Goal: Browse casually: Explore the website without a specific task or goal

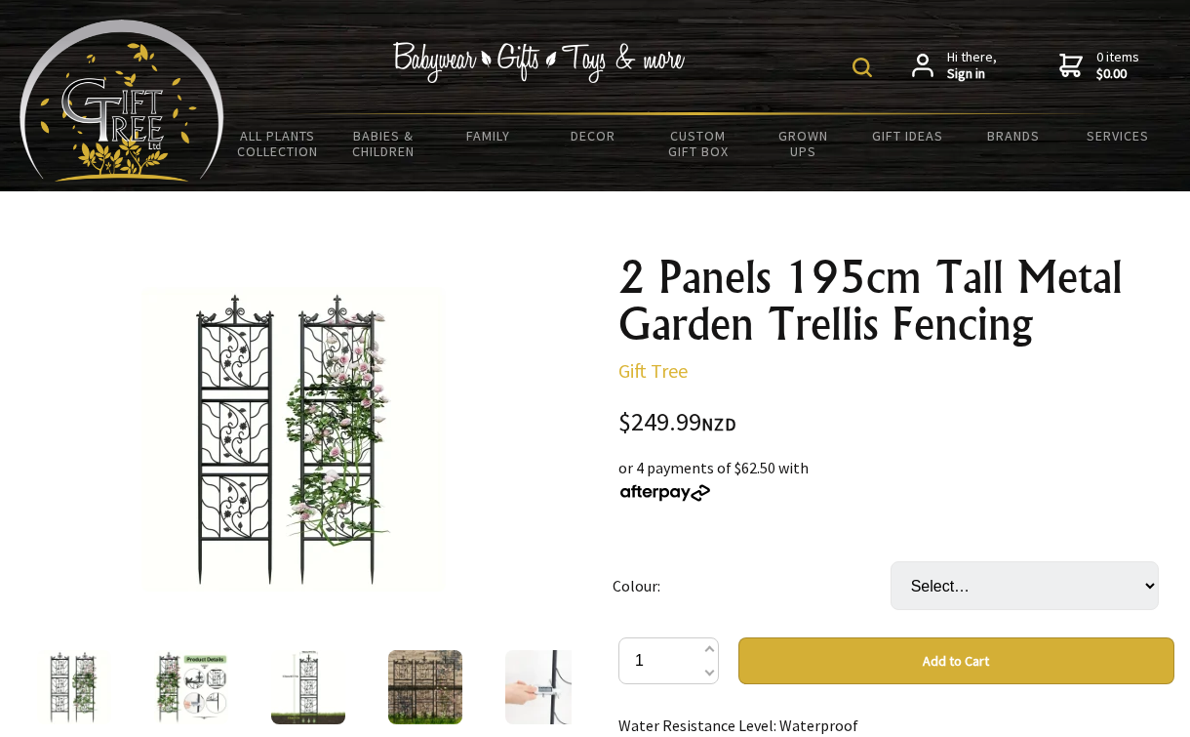
scroll to position [98, 0]
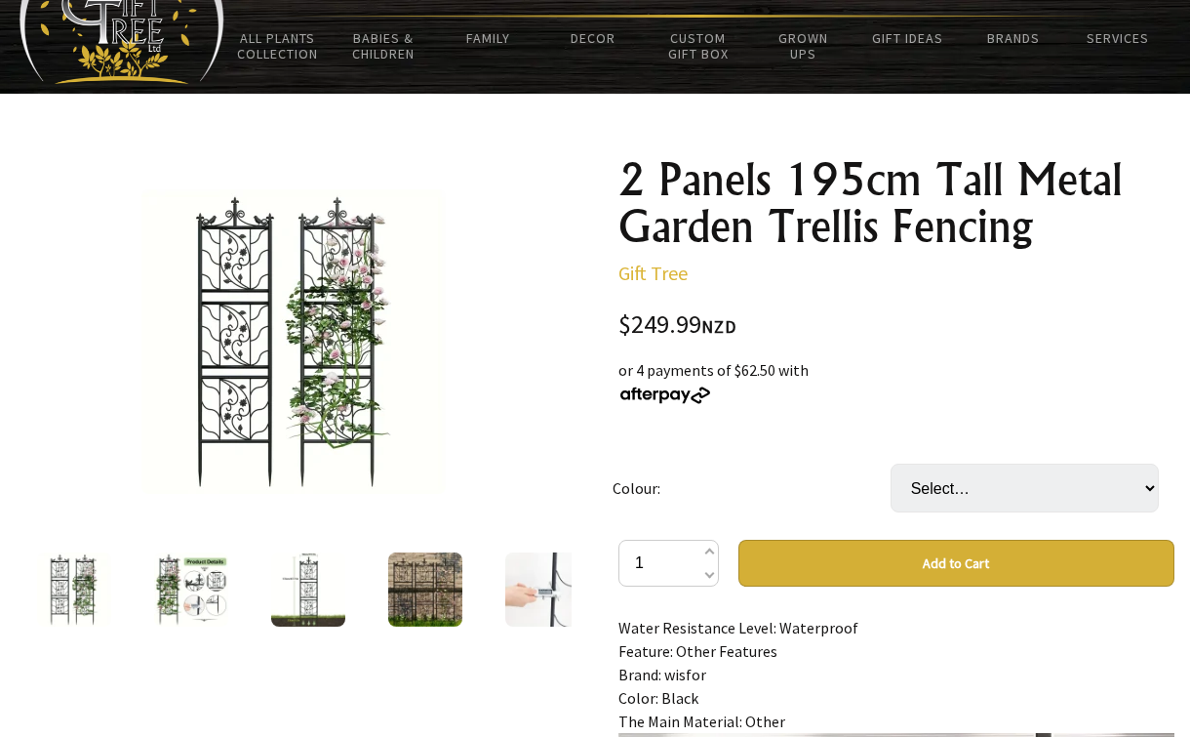
click at [196, 582] on img at bounding box center [191, 589] width 74 height 74
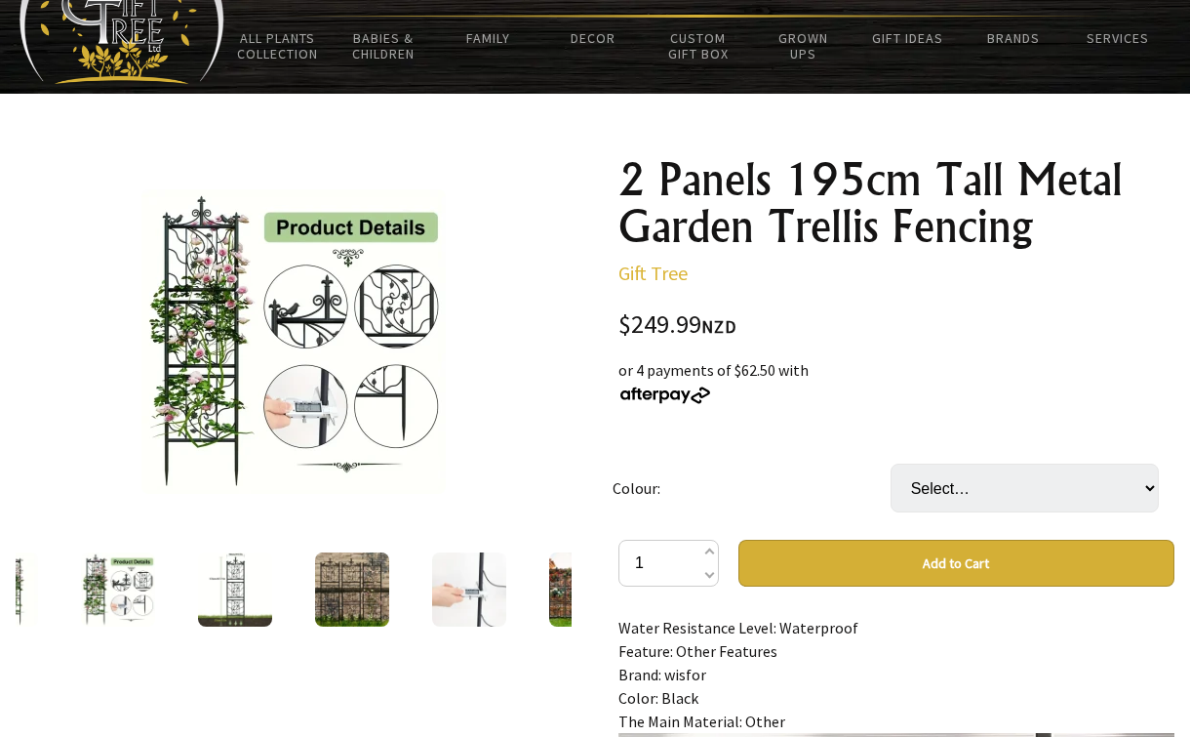
click at [233, 576] on img at bounding box center [235, 589] width 74 height 74
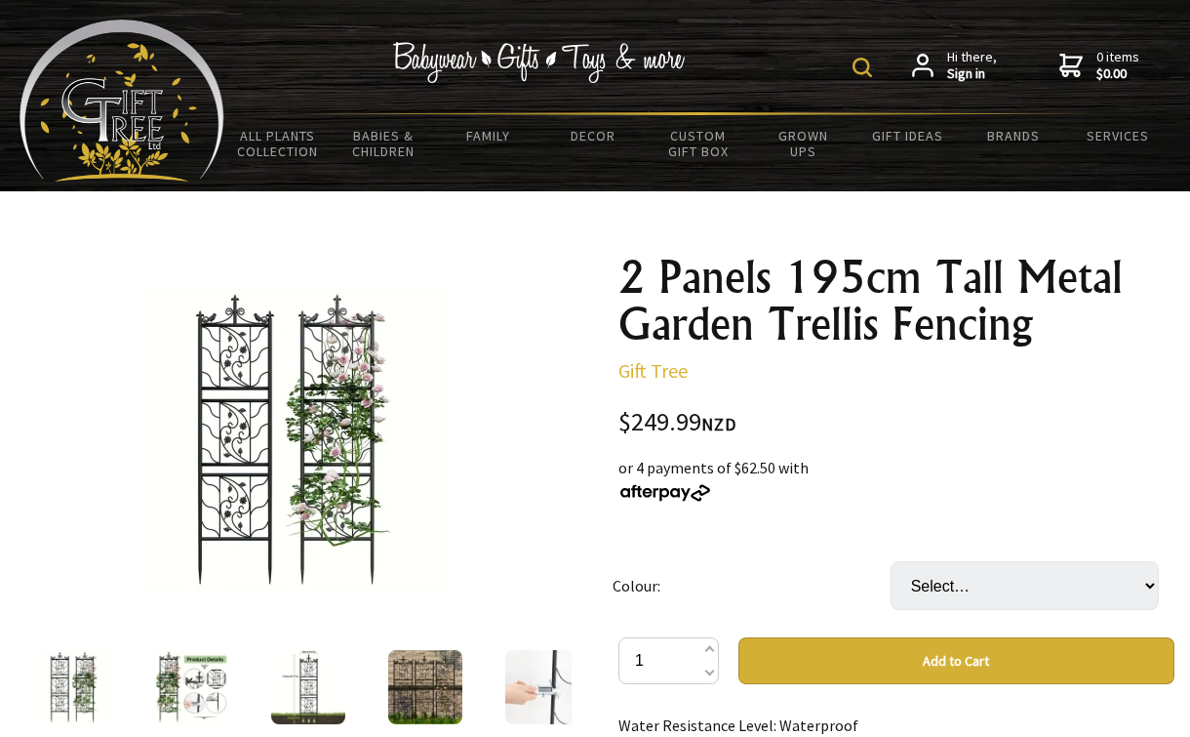
click at [302, 674] on img at bounding box center [308, 687] width 74 height 74
